Goal: Information Seeking & Learning: Compare options

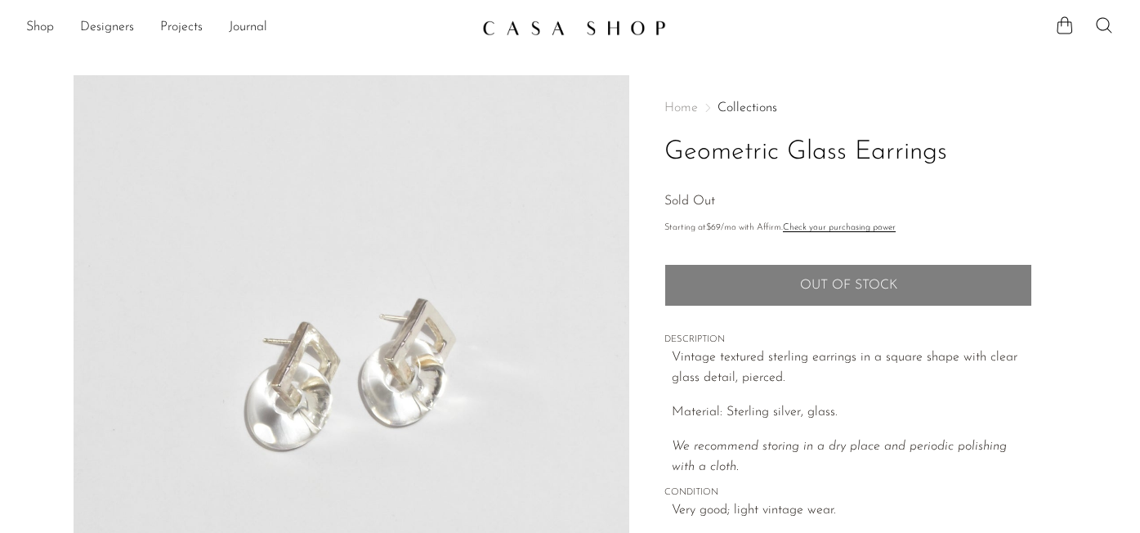
click at [515, 29] on img at bounding box center [574, 28] width 184 height 16
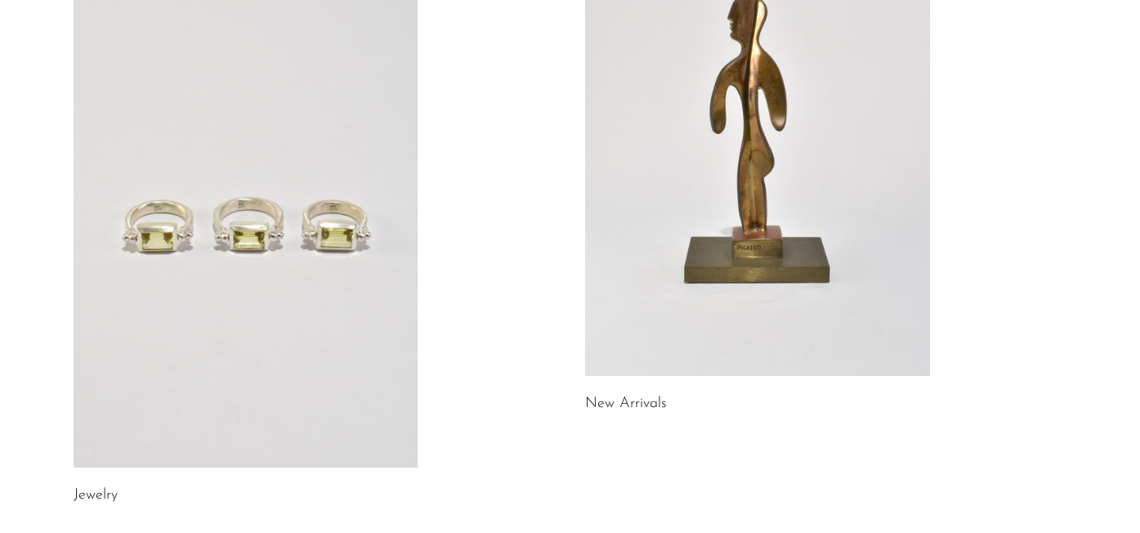
scroll to position [325, 0]
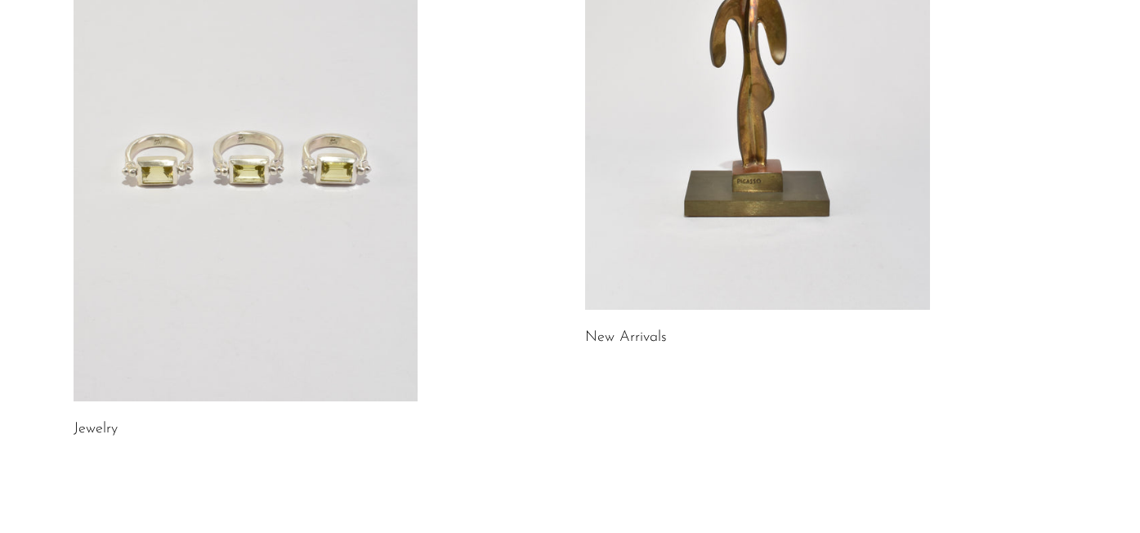
click at [261, 183] on link at bounding box center [246, 159] width 345 height 483
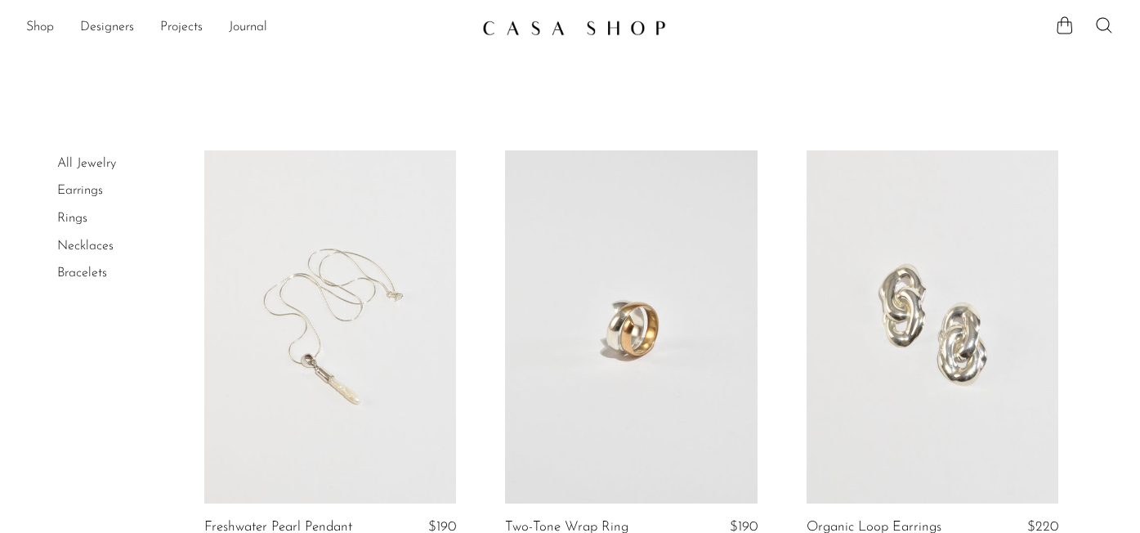
scroll to position [88, 0]
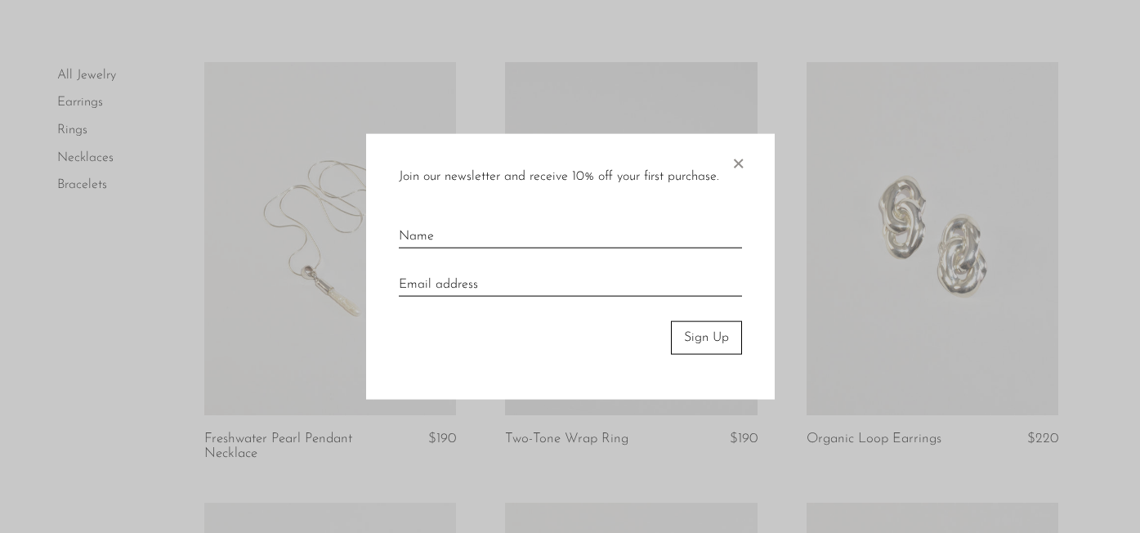
click at [740, 163] on span "×" at bounding box center [738, 160] width 16 height 52
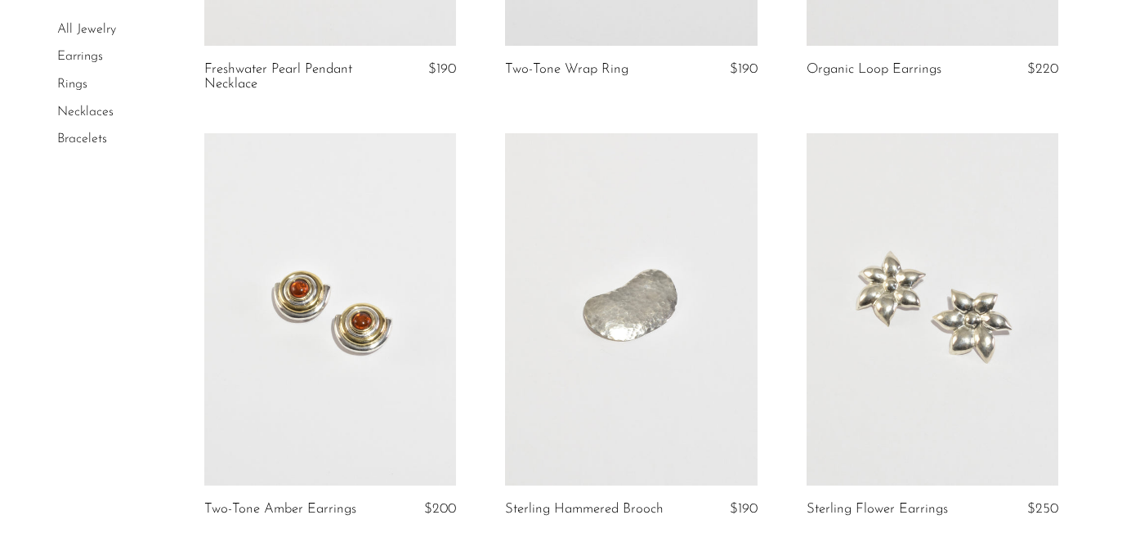
scroll to position [564, 0]
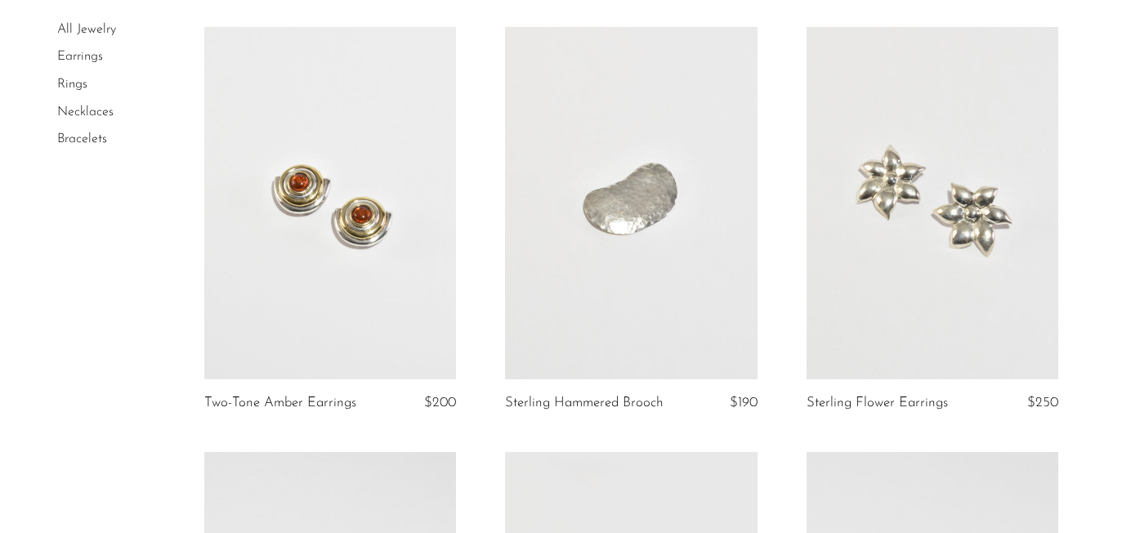
click at [319, 227] on link at bounding box center [330, 203] width 252 height 353
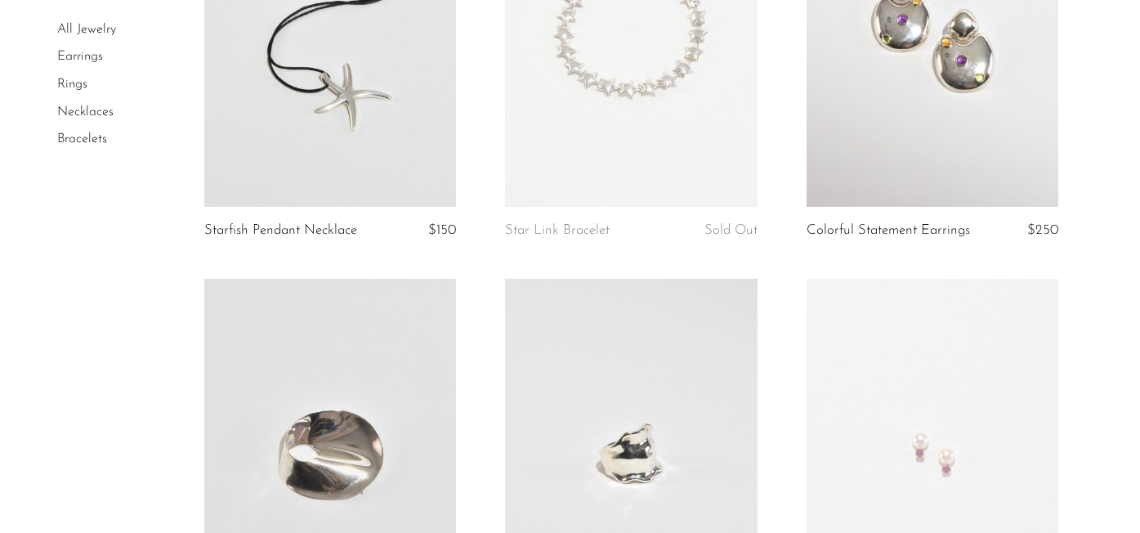
scroll to position [2725, 0]
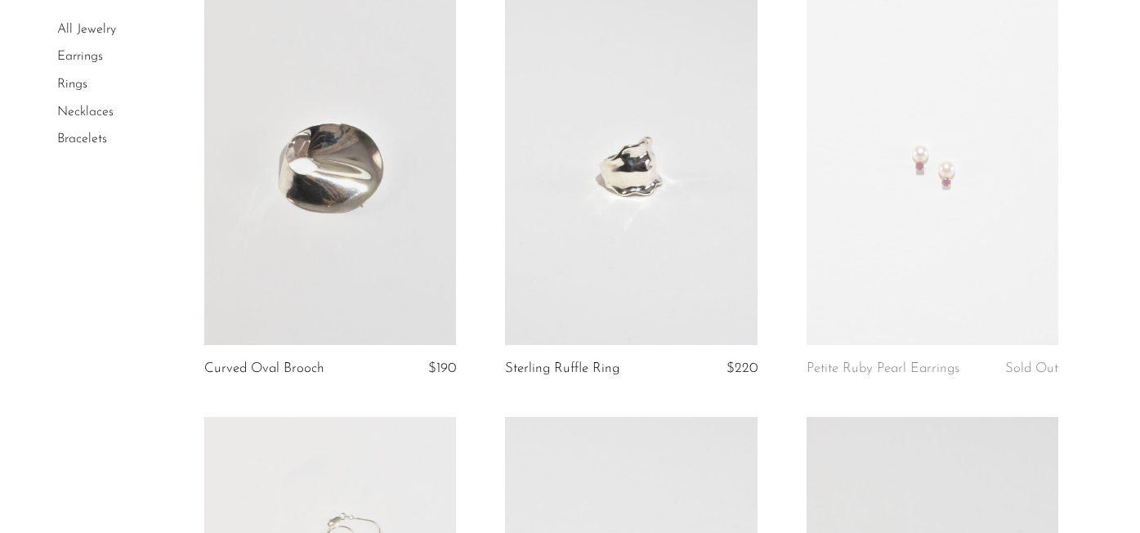
drag, startPoint x: 354, startPoint y: 199, endPoint x: 488, endPoint y: 3, distance: 237.6
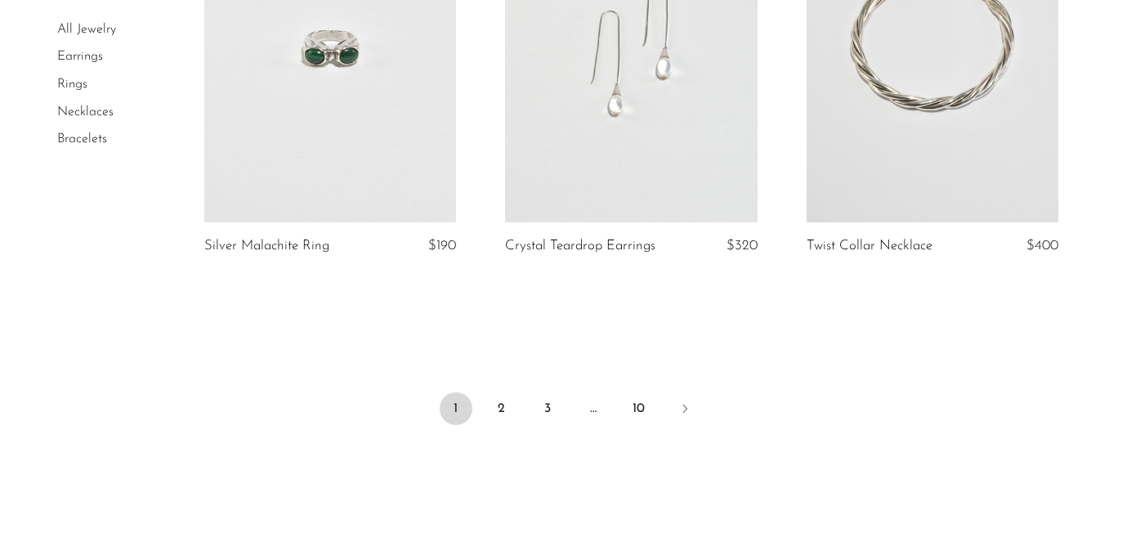
scroll to position [5146, 0]
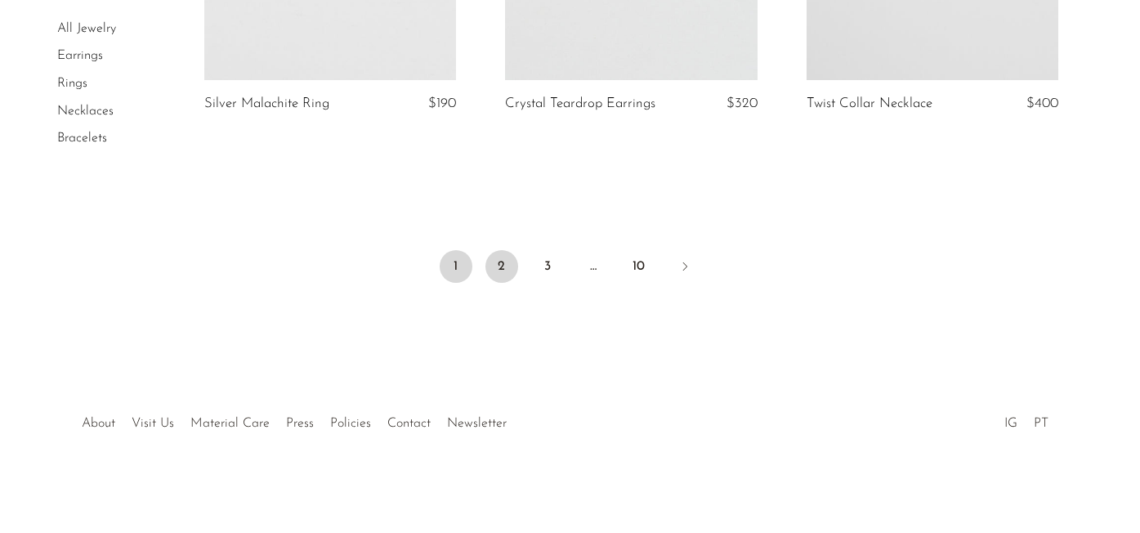
click at [501, 267] on link "2" at bounding box center [502, 266] width 33 height 33
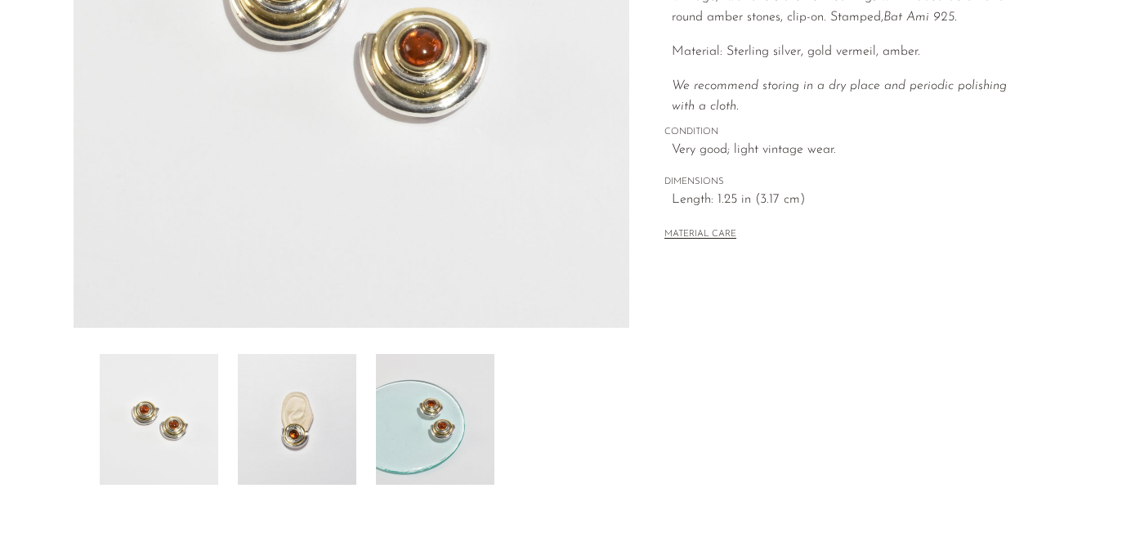
scroll to position [394, 0]
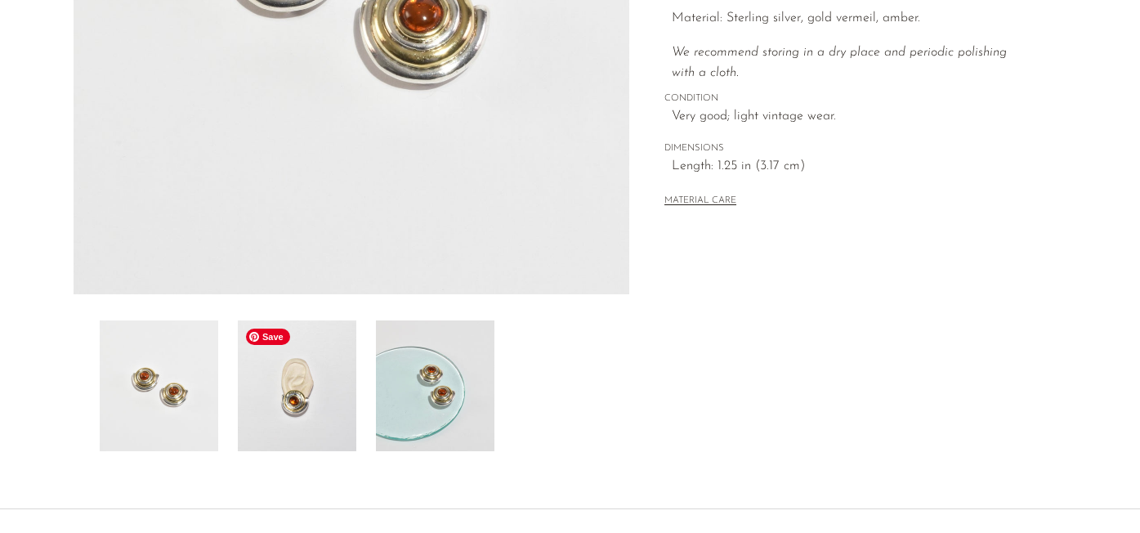
click at [330, 392] on img at bounding box center [297, 385] width 119 height 131
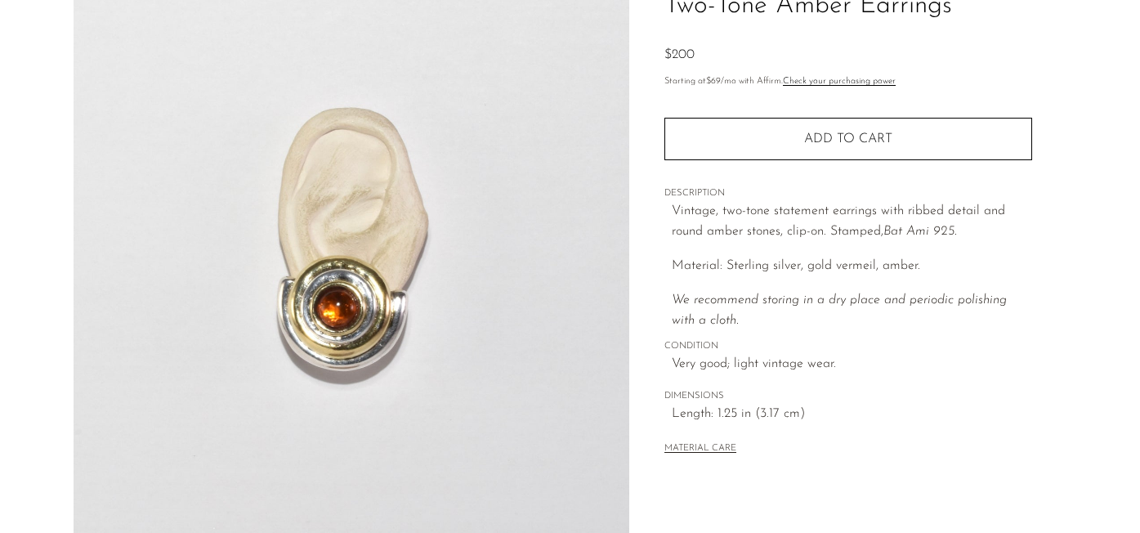
scroll to position [281, 0]
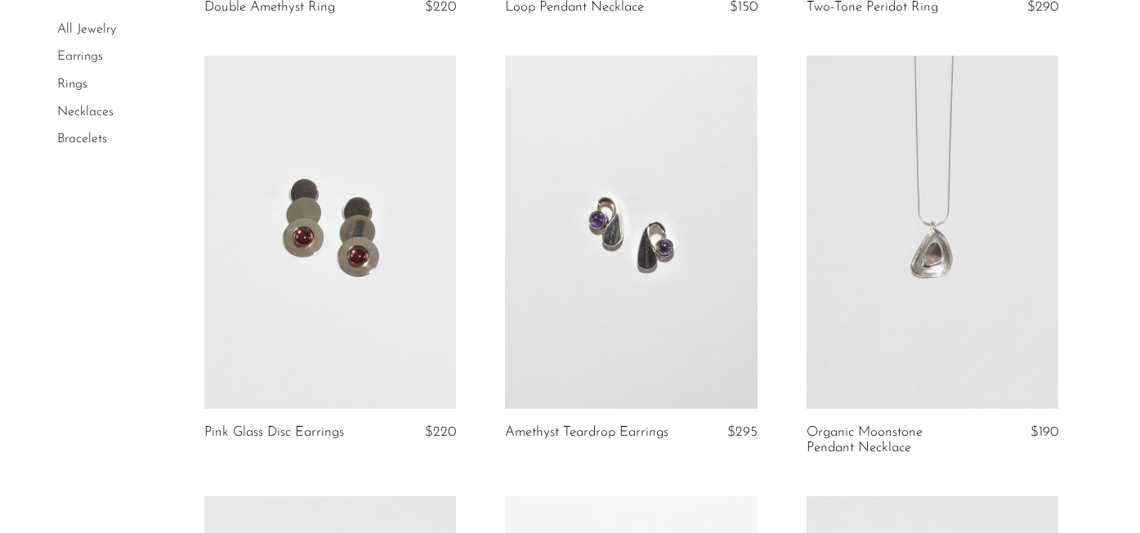
scroll to position [1820, 0]
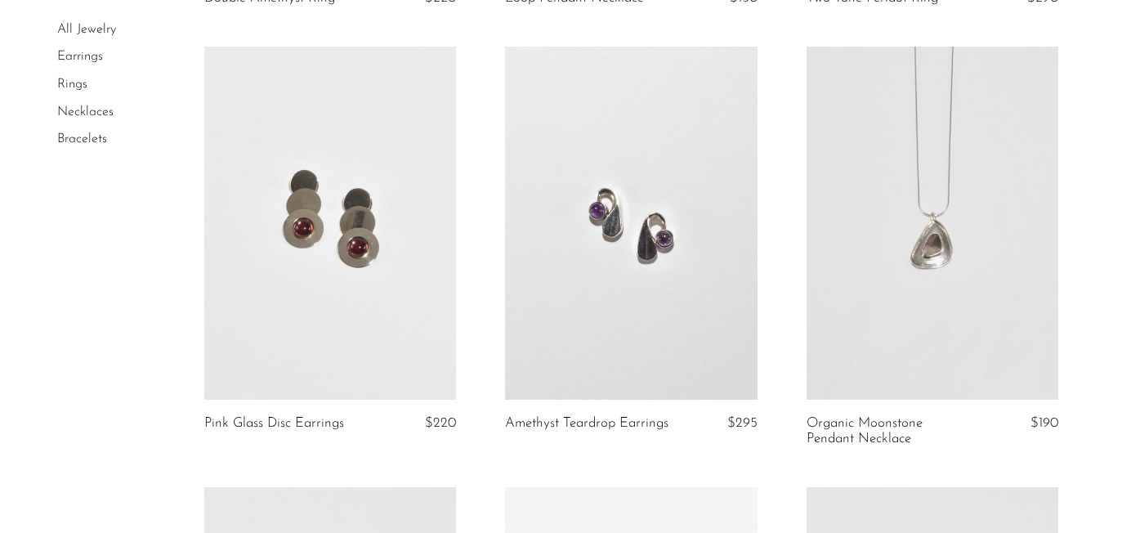
click at [334, 265] on link at bounding box center [330, 223] width 252 height 353
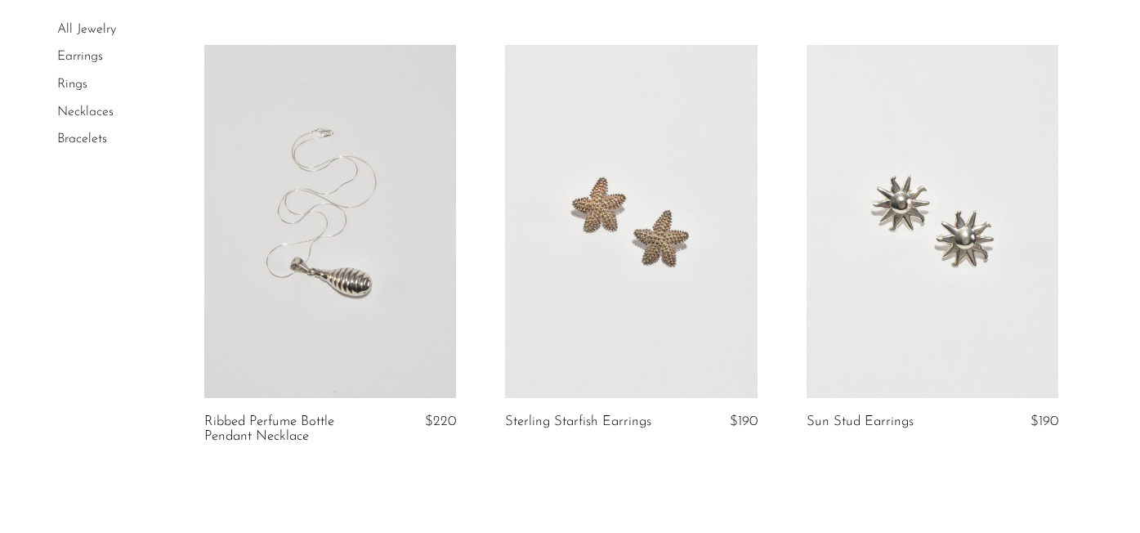
scroll to position [5192, 0]
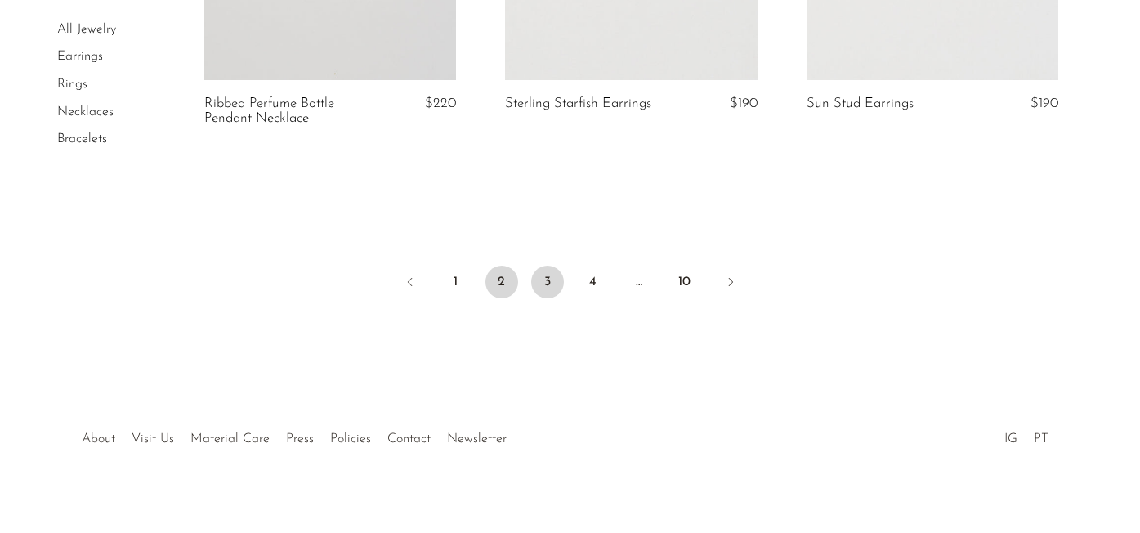
click at [547, 266] on link "3" at bounding box center [547, 282] width 33 height 33
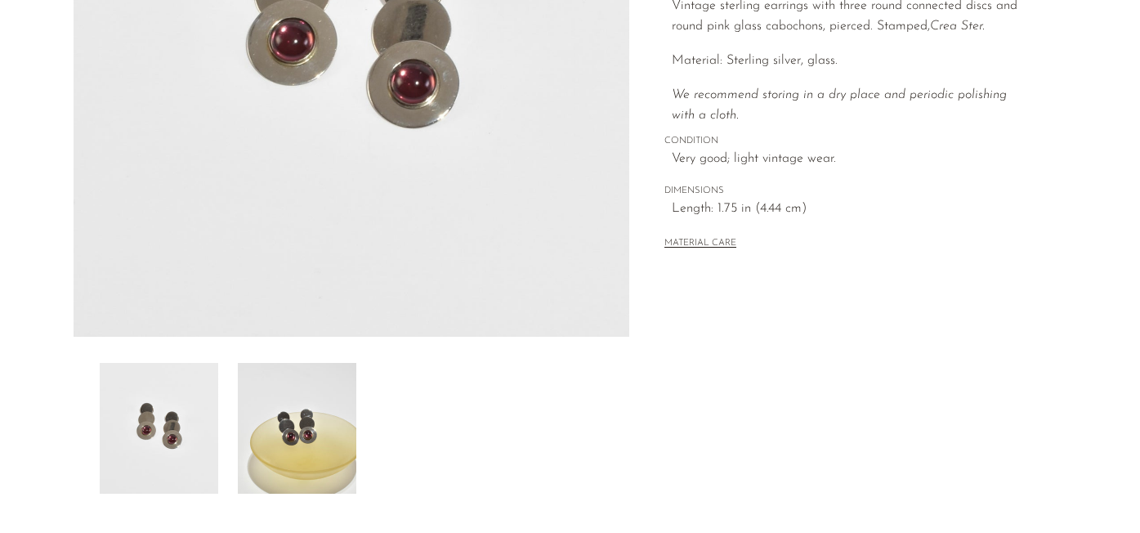
scroll to position [385, 0]
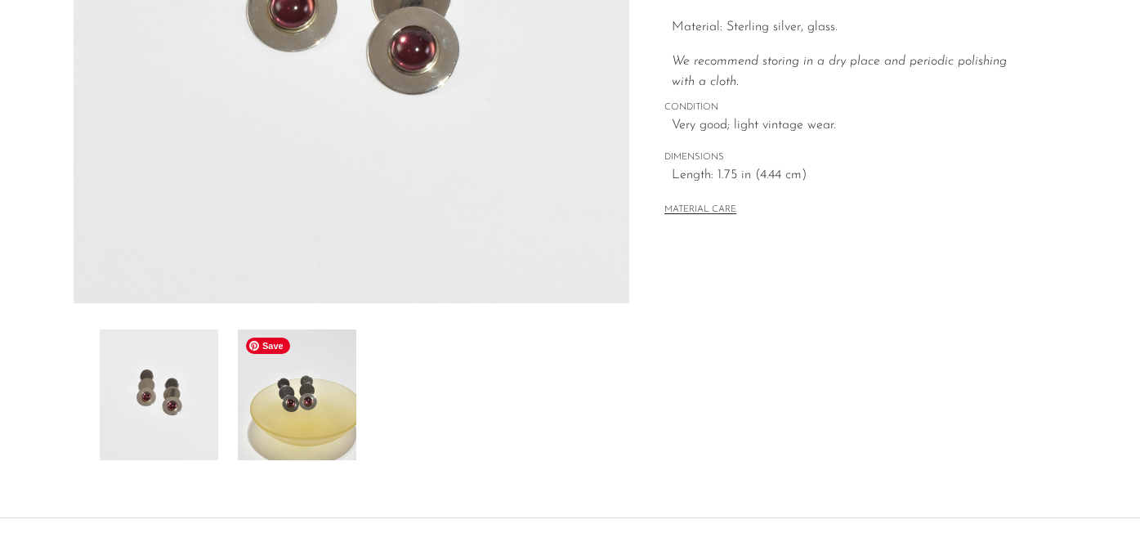
click at [289, 404] on img at bounding box center [297, 394] width 119 height 131
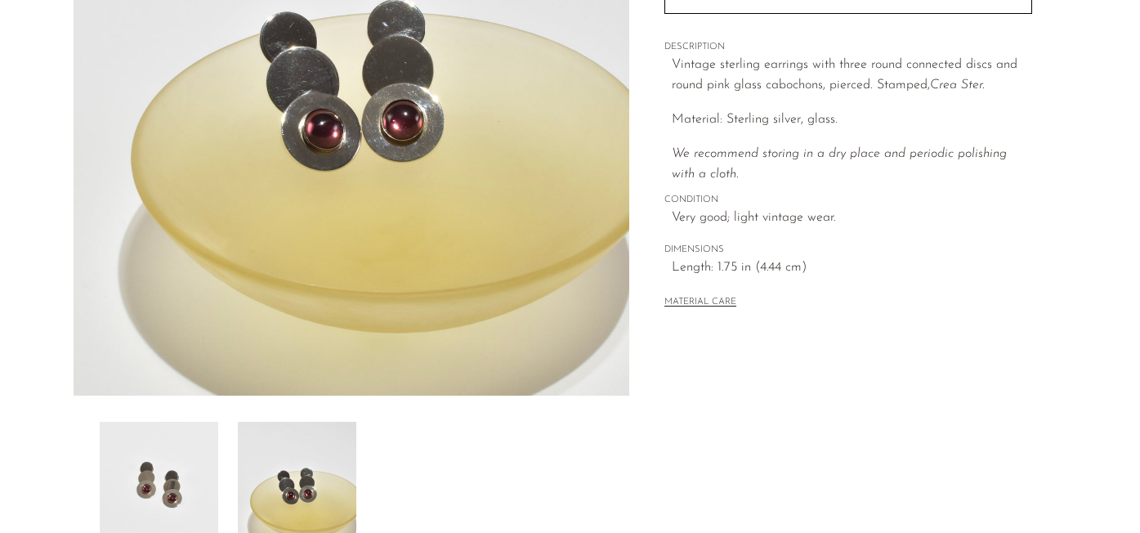
scroll to position [407, 0]
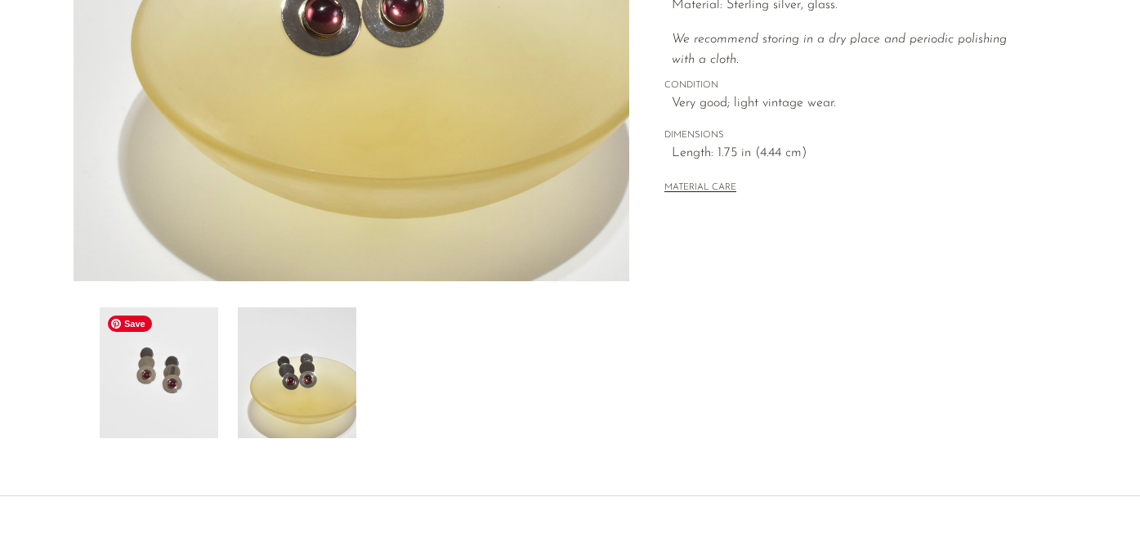
click at [149, 338] on img at bounding box center [159, 372] width 119 height 131
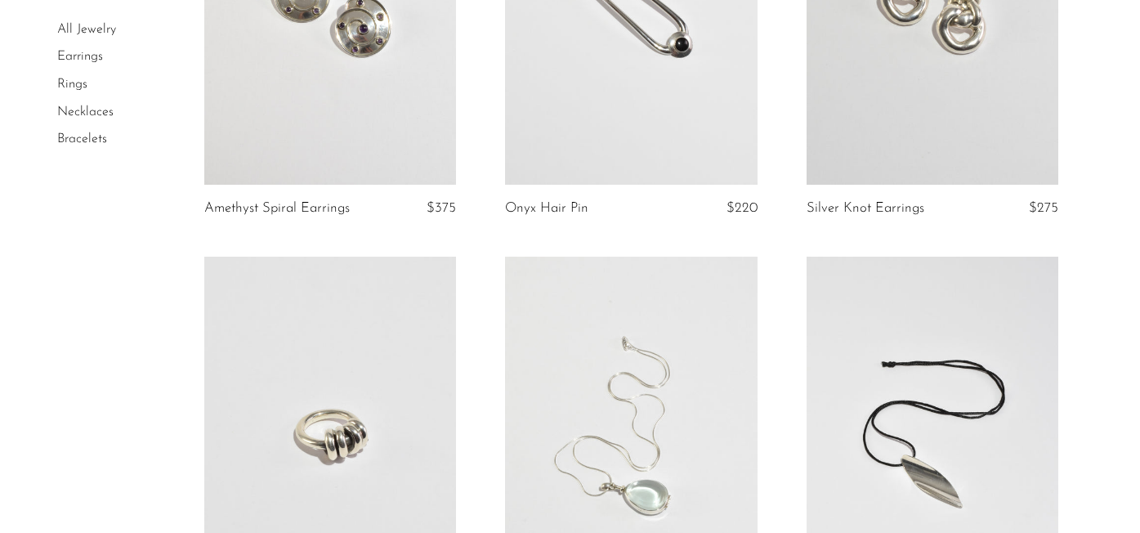
scroll to position [2675, 0]
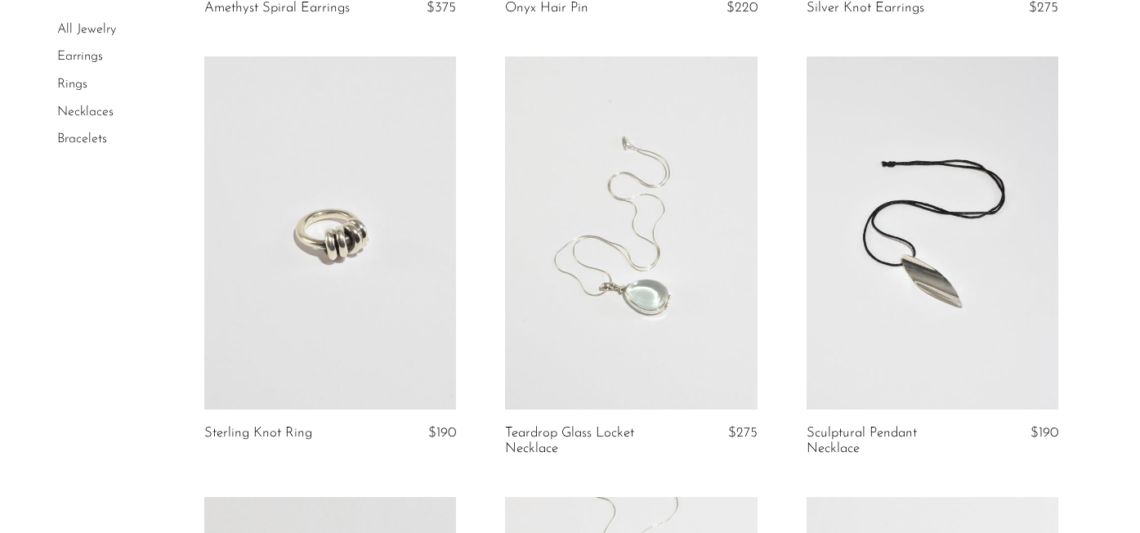
click at [350, 298] on link at bounding box center [330, 232] width 252 height 353
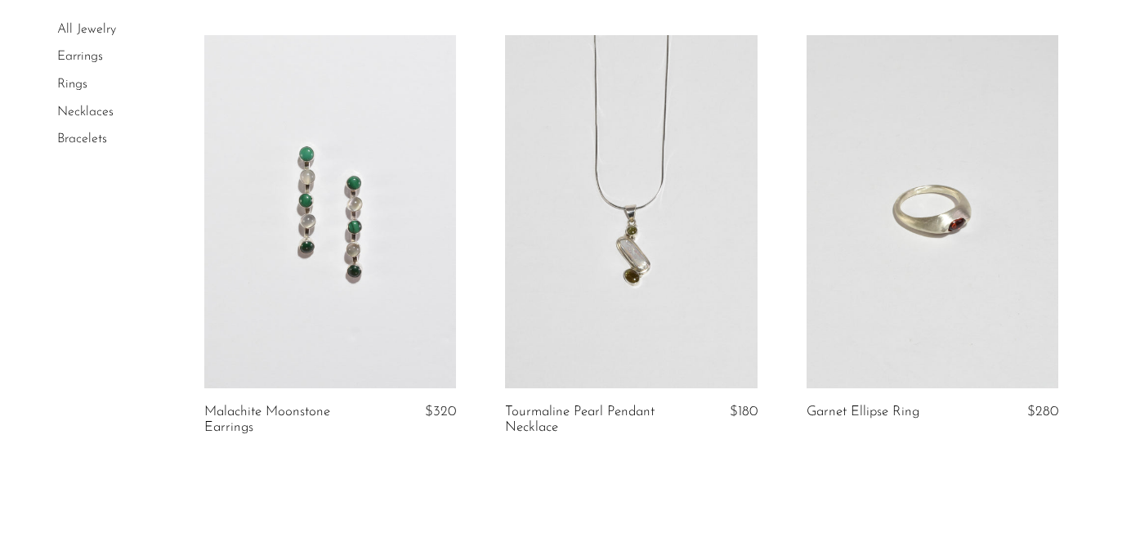
scroll to position [5192, 0]
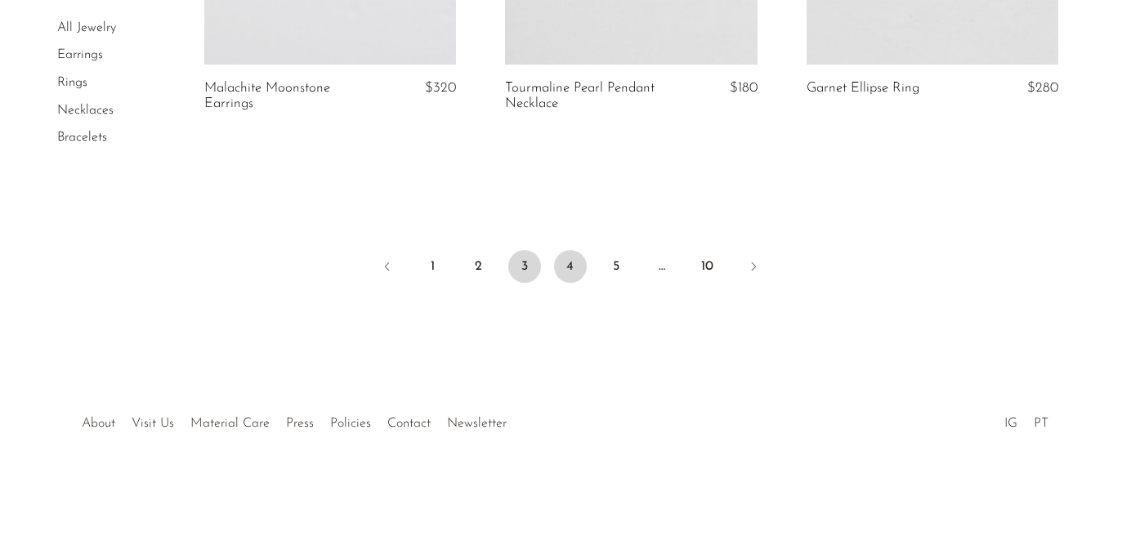
click at [569, 268] on link "4" at bounding box center [570, 266] width 33 height 33
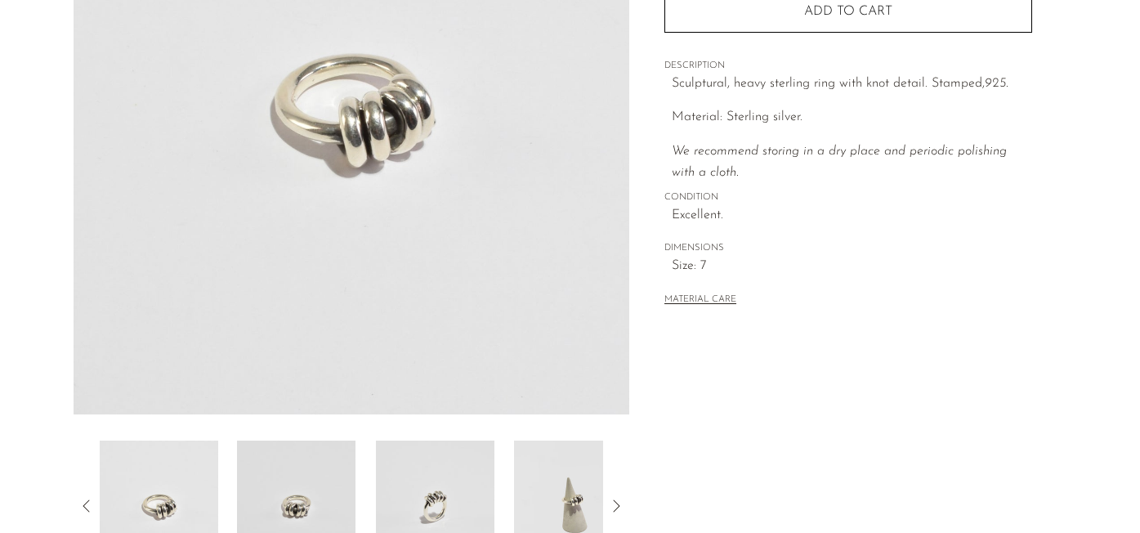
scroll to position [412, 0]
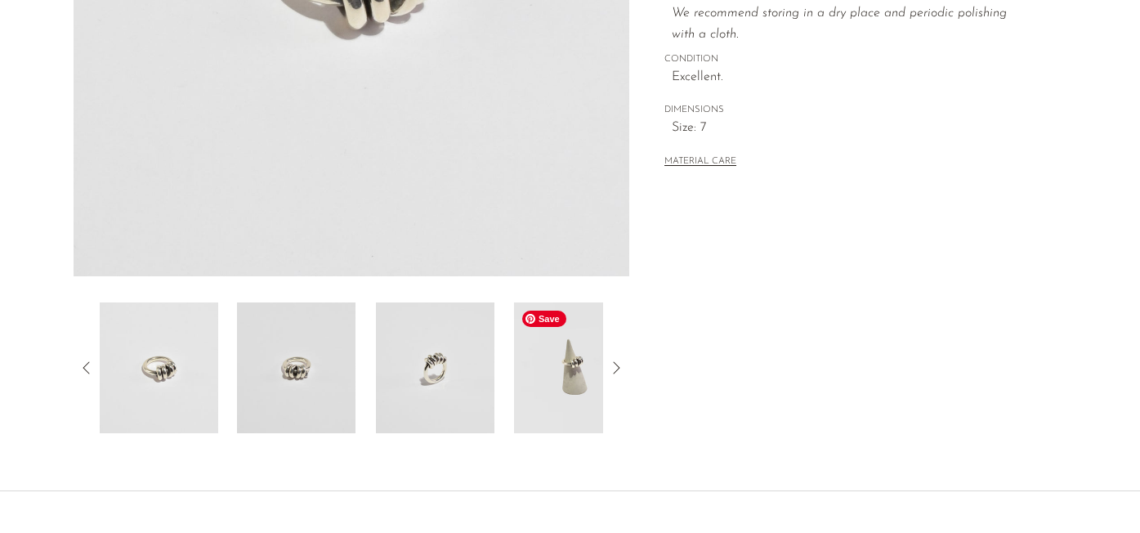
click at [575, 362] on img at bounding box center [573, 367] width 119 height 131
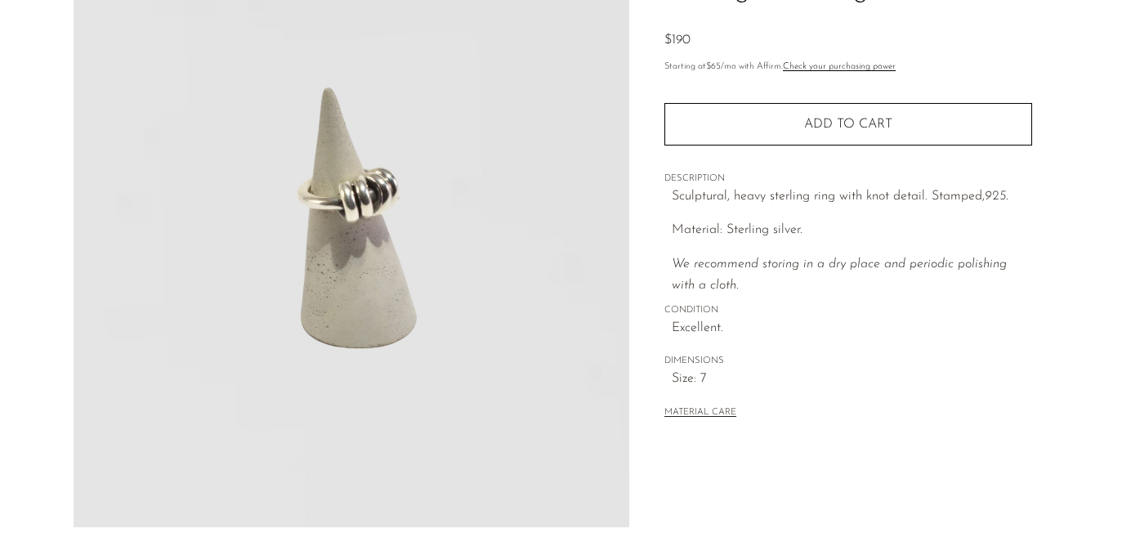
scroll to position [293, 0]
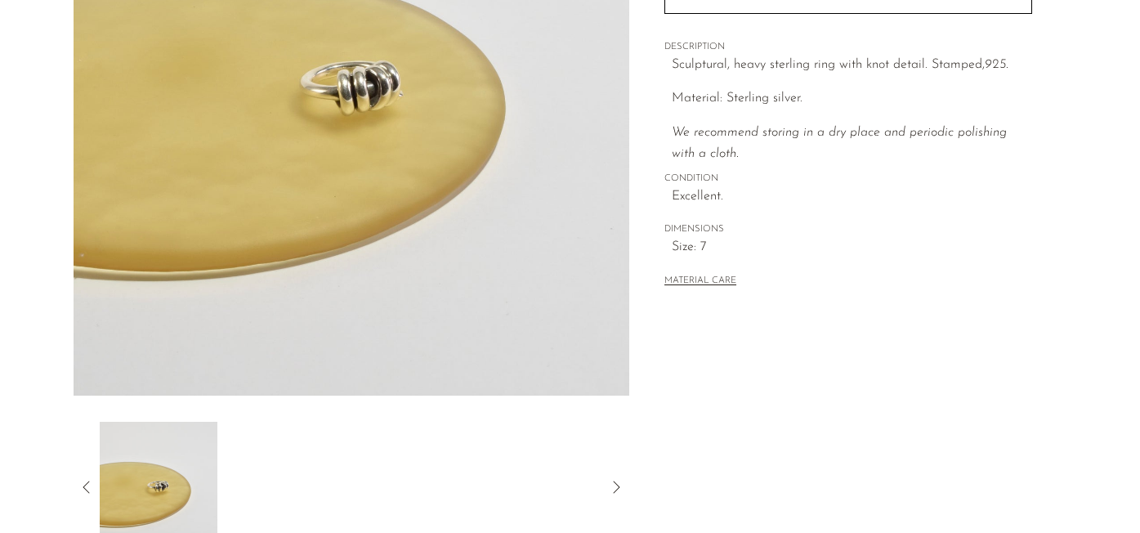
click at [86, 490] on icon at bounding box center [87, 487] width 20 height 20
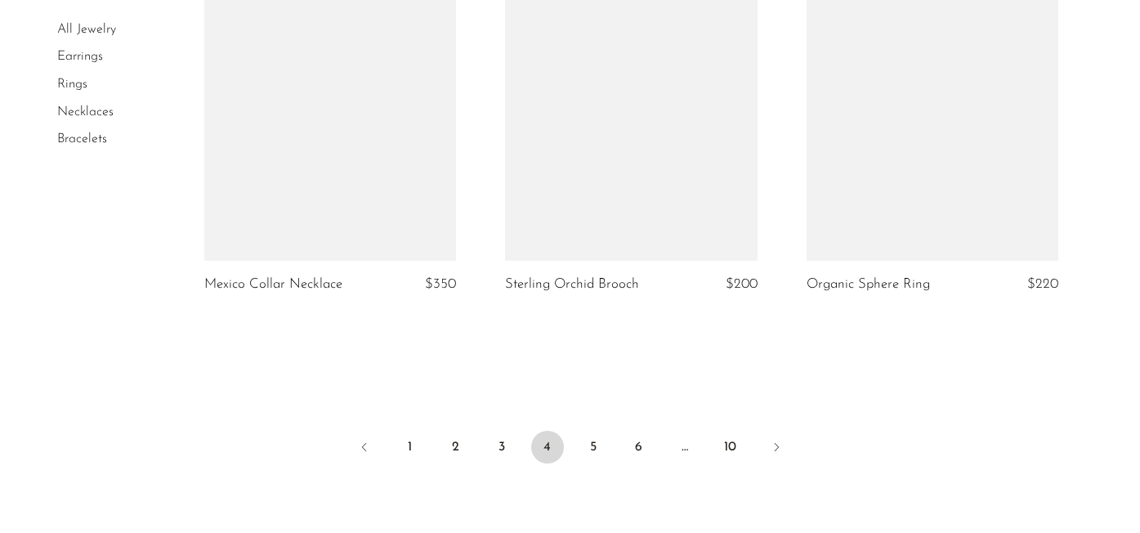
scroll to position [5232, 0]
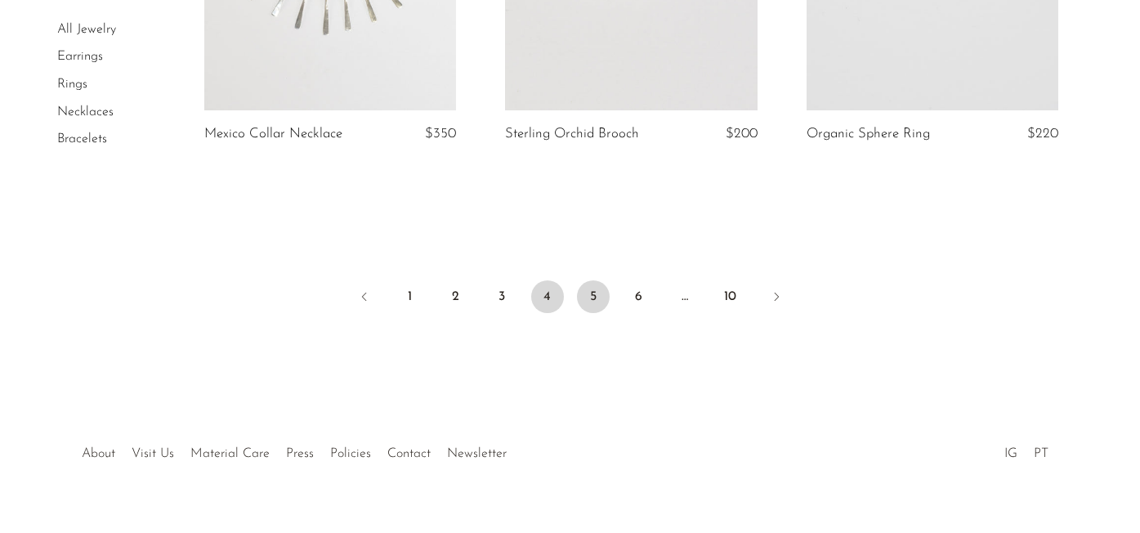
click at [590, 280] on link "5" at bounding box center [593, 296] width 33 height 33
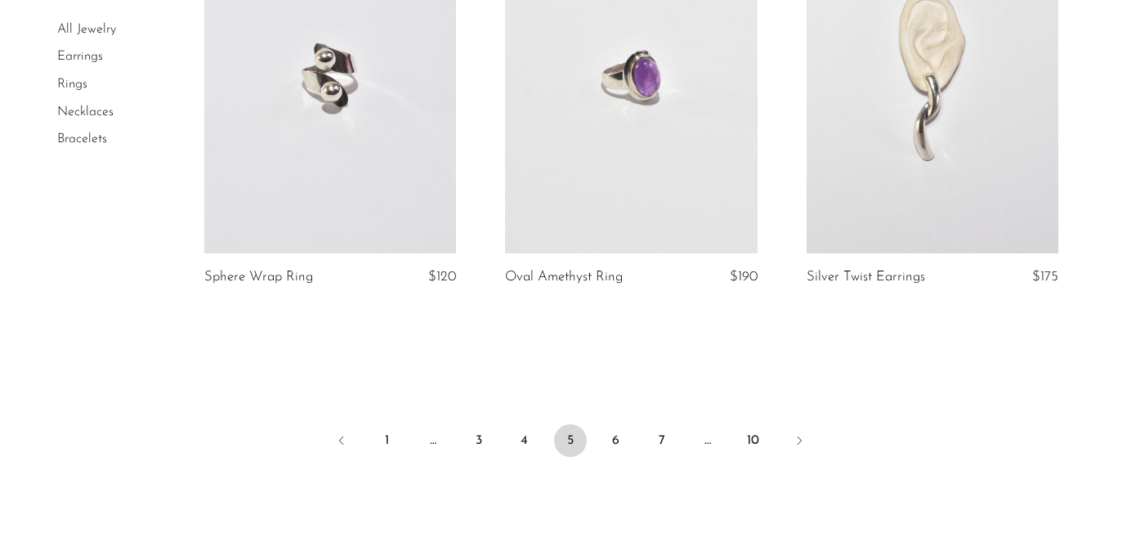
scroll to position [5214, 0]
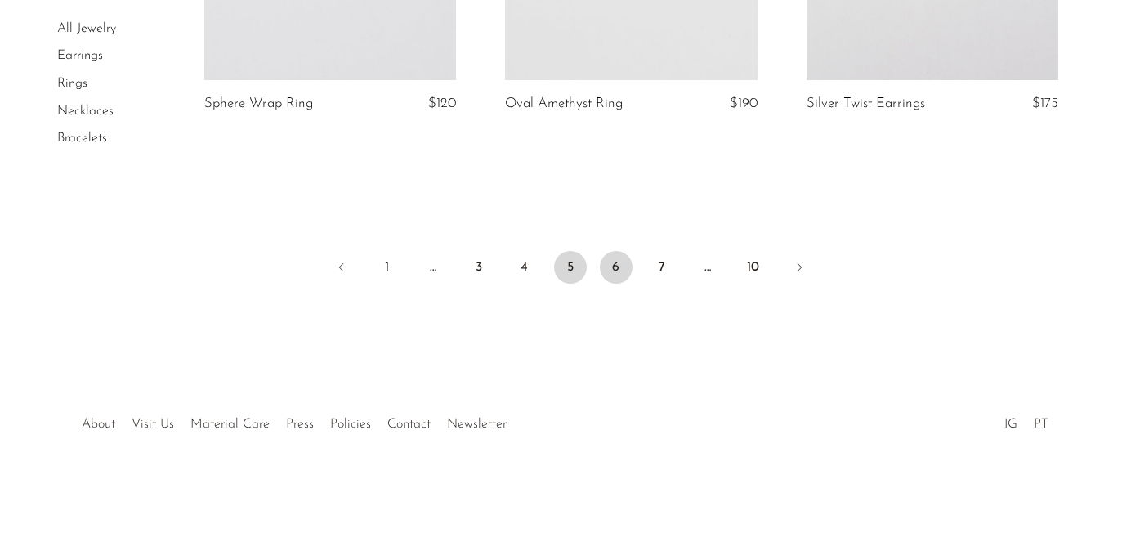
click at [616, 267] on link "6" at bounding box center [616, 267] width 33 height 33
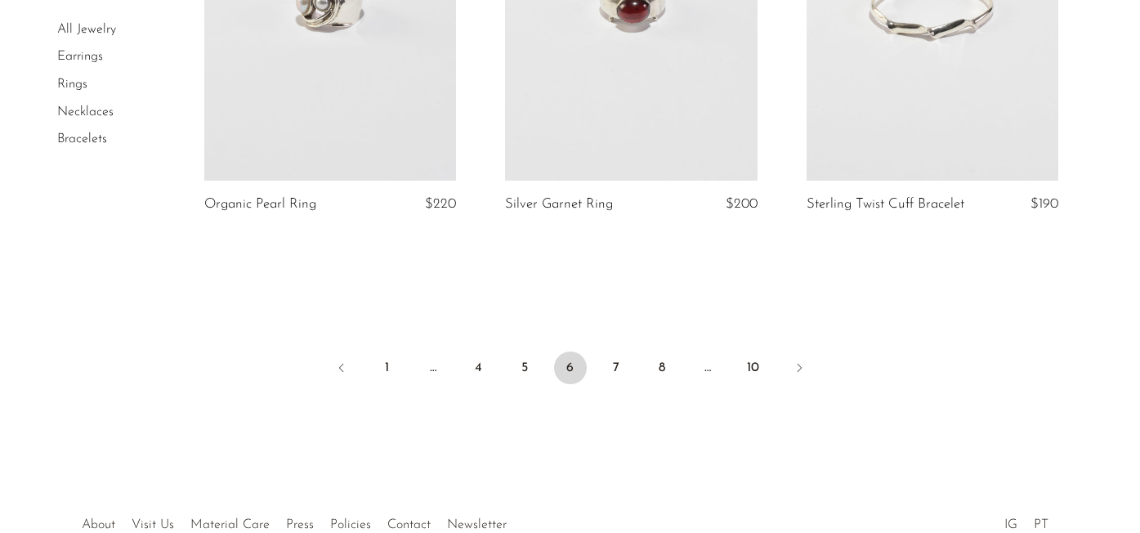
scroll to position [5077, 0]
click at [620, 364] on link "7" at bounding box center [616, 367] width 33 height 33
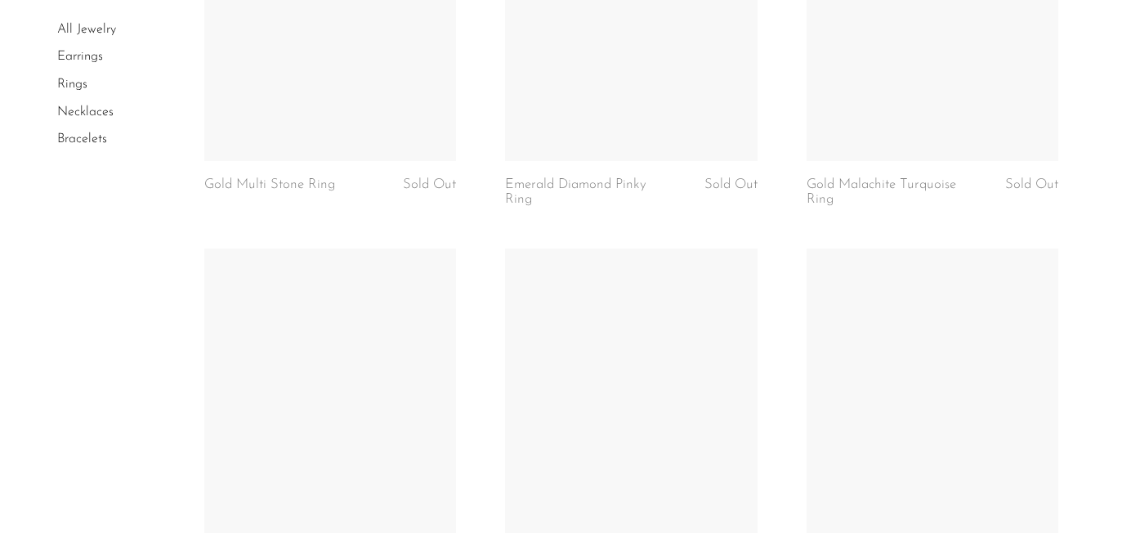
scroll to position [4954, 0]
